Goal: Information Seeking & Learning: Learn about a topic

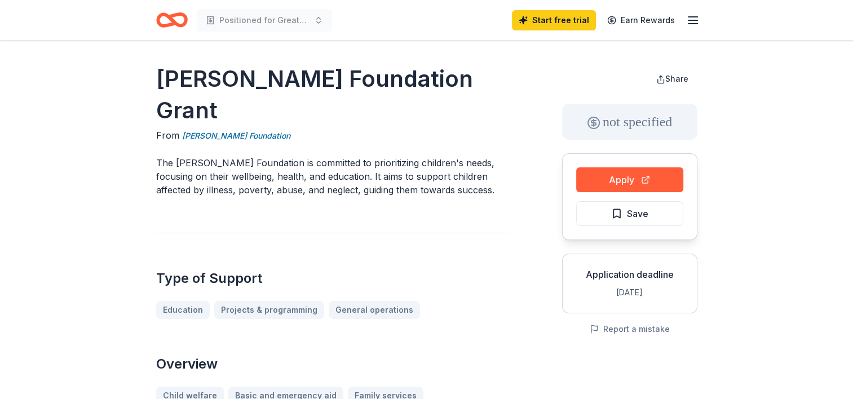
click at [160, 14] on icon "Home" at bounding box center [166, 19] width 17 height 11
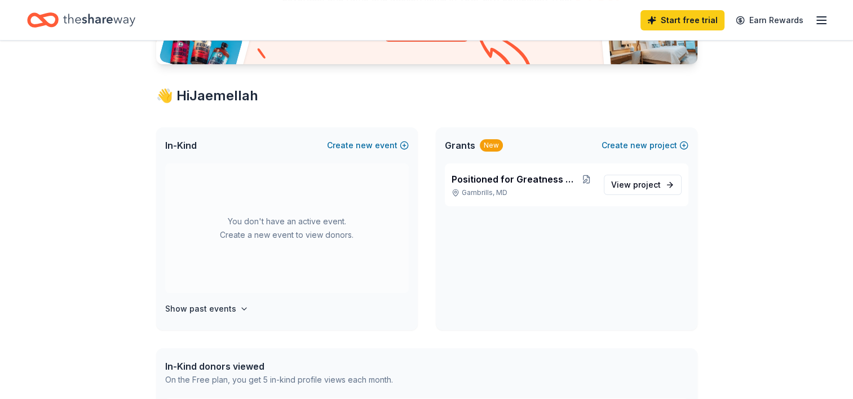
scroll to position [169, 0]
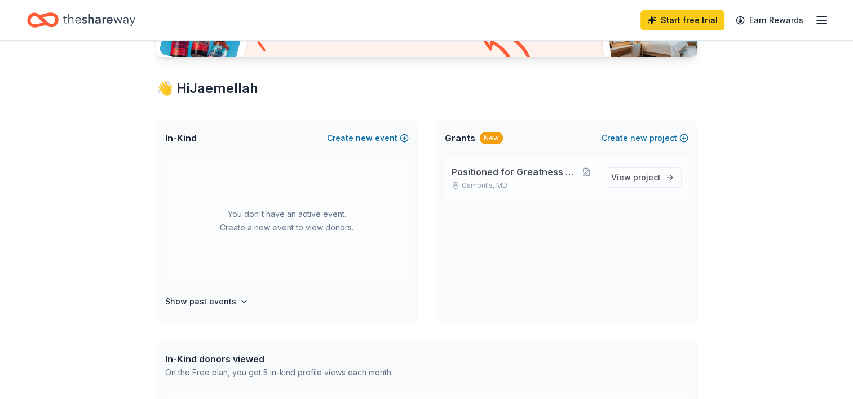
click at [545, 170] on span "Positioned for Greatness Youth Program" at bounding box center [514, 172] width 127 height 14
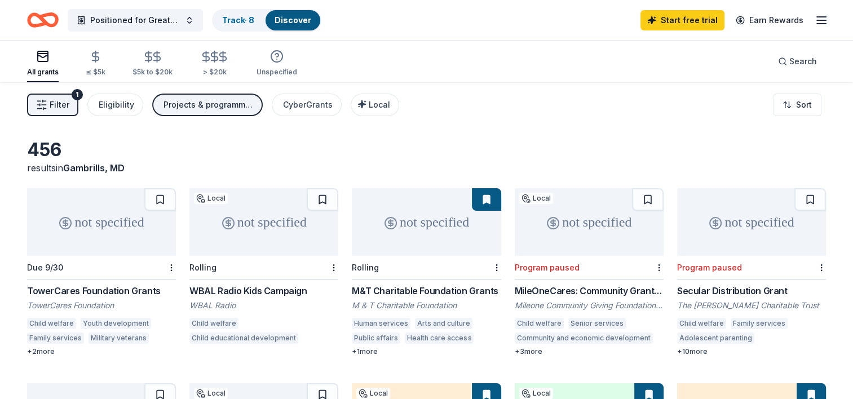
click at [108, 217] on div "not specified" at bounding box center [101, 222] width 149 height 68
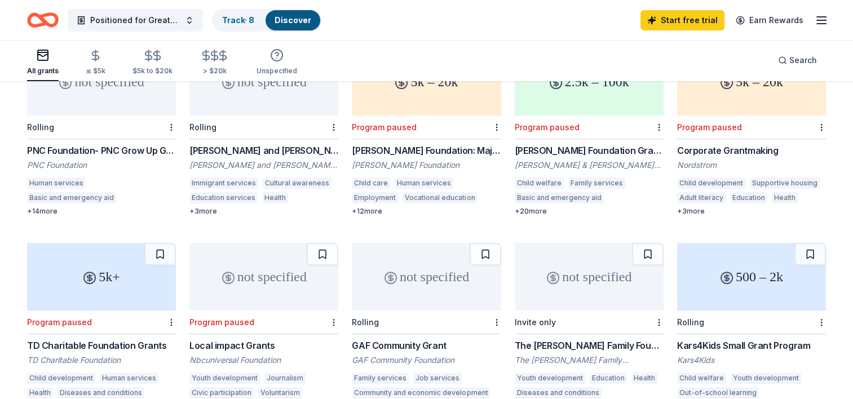
scroll to position [394, 0]
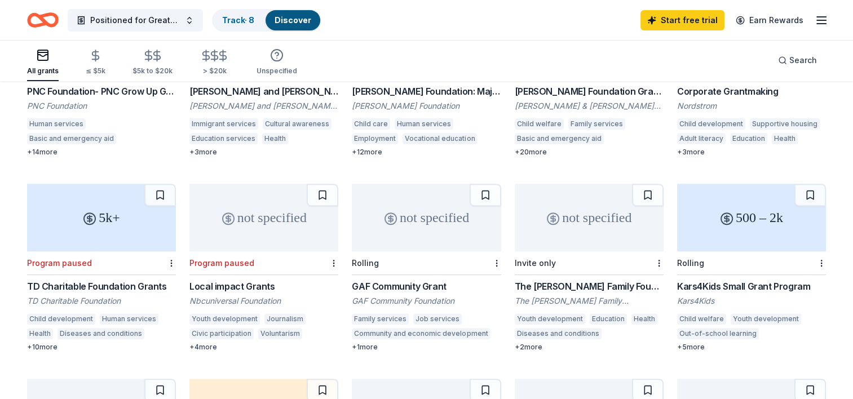
click at [427, 213] on div "not specified" at bounding box center [426, 218] width 149 height 68
click at [604, 225] on div "not specified" at bounding box center [588, 218] width 149 height 68
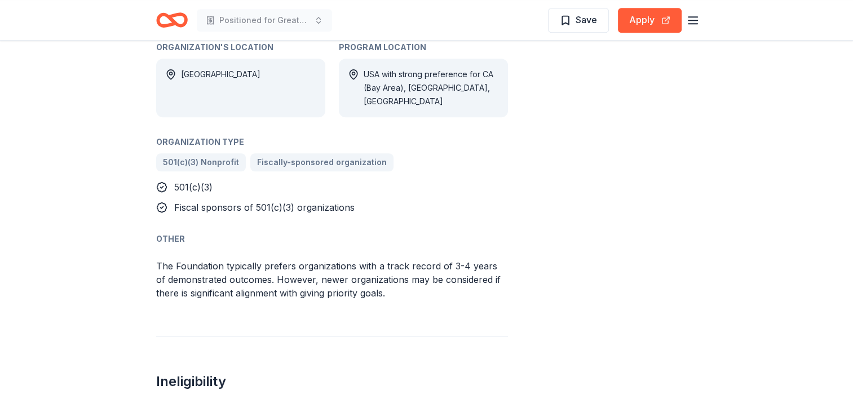
scroll to position [789, 0]
